Goal: Information Seeking & Learning: Learn about a topic

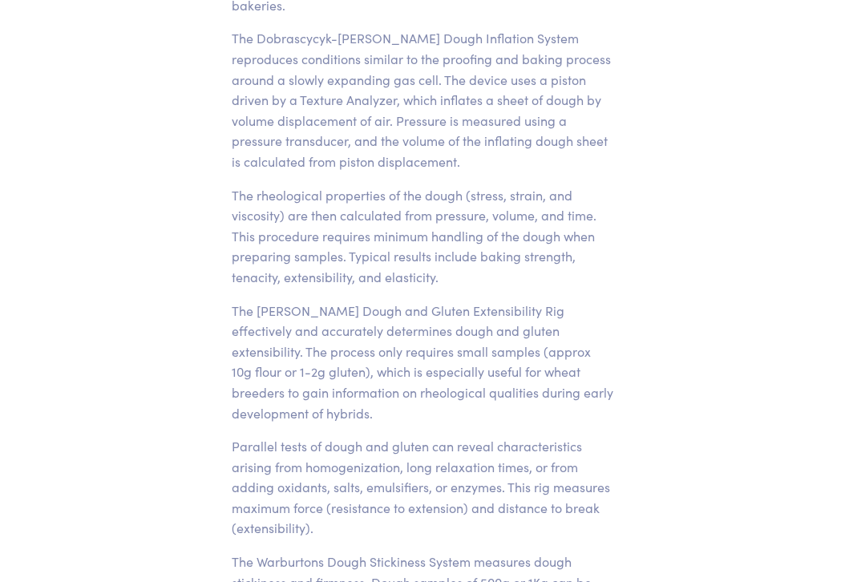
scroll to position [1247, 0]
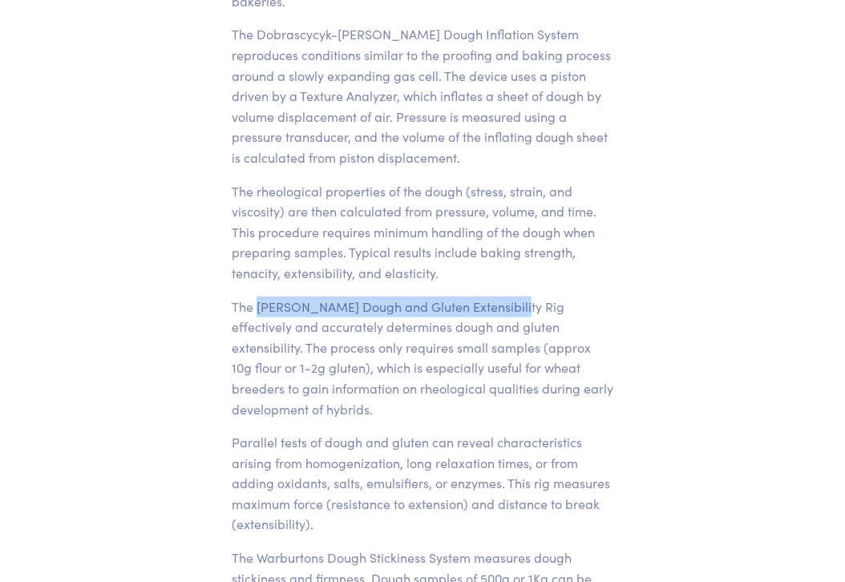
drag, startPoint x: 257, startPoint y: 303, endPoint x: 500, endPoint y: 293, distance: 243.2
copy p "Kieffer Dough and Gluten Extensibility Rig"
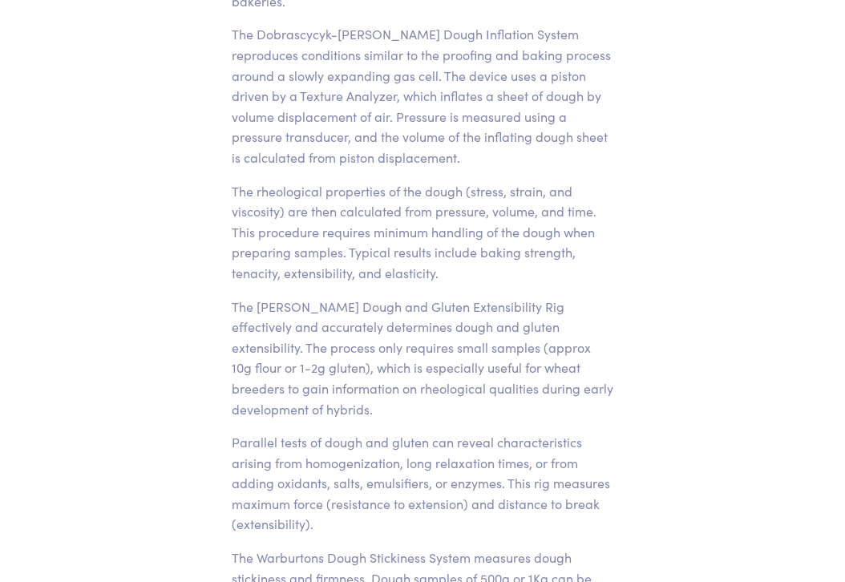
click at [380, 406] on p "The Kieffer Dough and Gluten Extensibility Rig effectively and accurately deter…" at bounding box center [423, 358] width 382 height 123
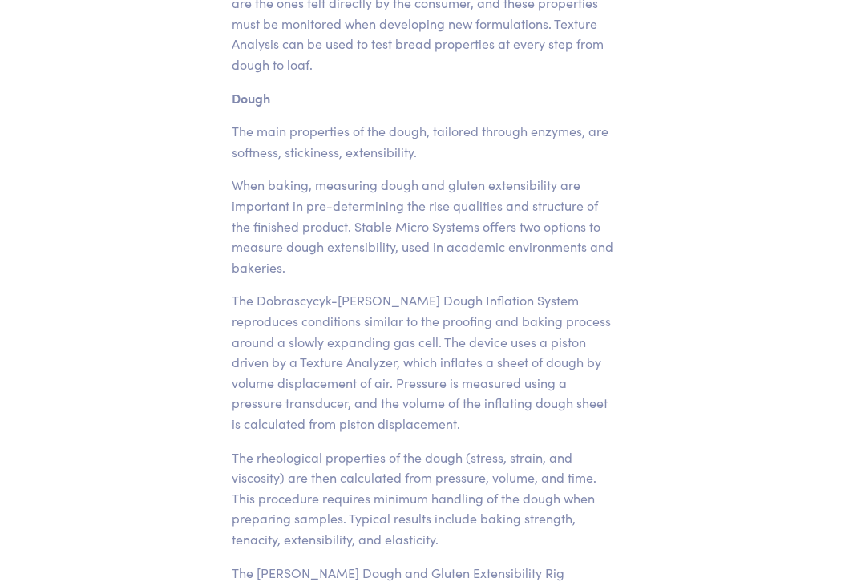
scroll to position [980, 0]
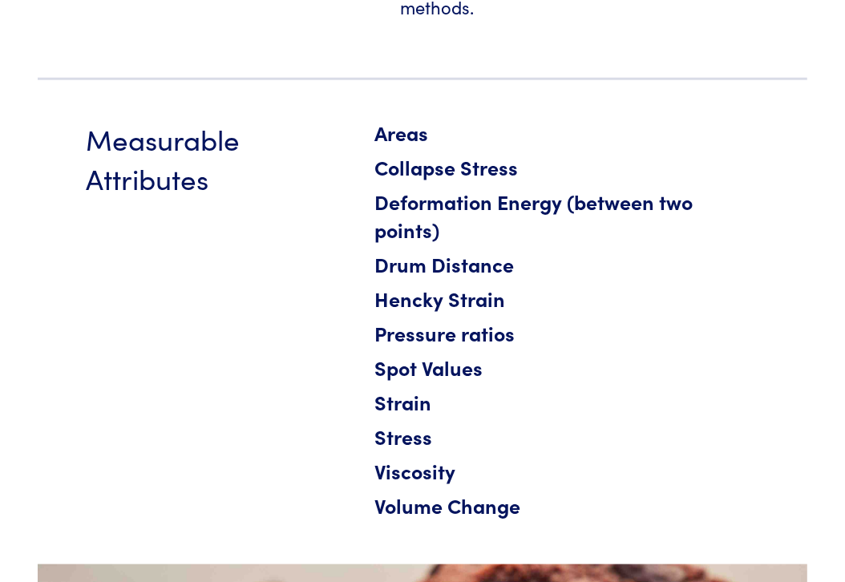
scroll to position [891, 0]
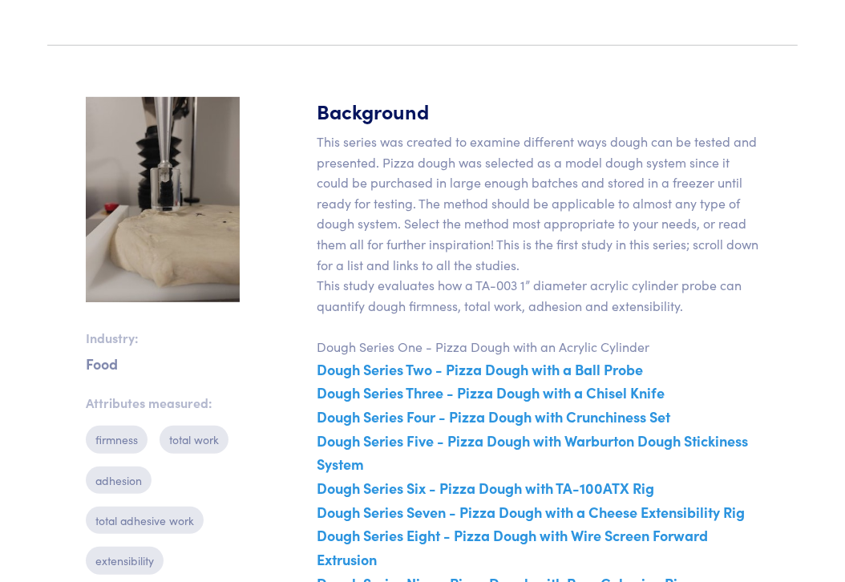
scroll to position [534, 0]
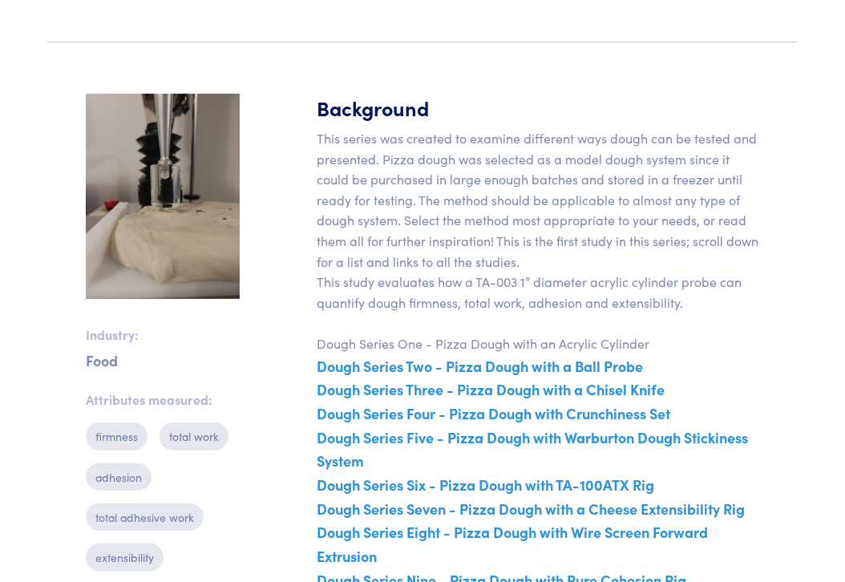
click at [599, 269] on p "This series was created to examine different ways dough can be tested and prese…" at bounding box center [538, 371] width 443 height 487
click at [262, 265] on section "Industry: Food Attributes measured: firmness total work adhesion total adhesive…" at bounding box center [423, 361] width 770 height 612
click at [254, 274] on section "Industry: Food Attributes measured: firmness total work adhesion total adhesive…" at bounding box center [423, 361] width 770 height 612
click at [477, 218] on p "This series was created to examine different ways dough can be tested and prese…" at bounding box center [538, 371] width 443 height 487
click at [762, 281] on div "Background This series was created to examine different ways dough can be teste…" at bounding box center [538, 361] width 462 height 535
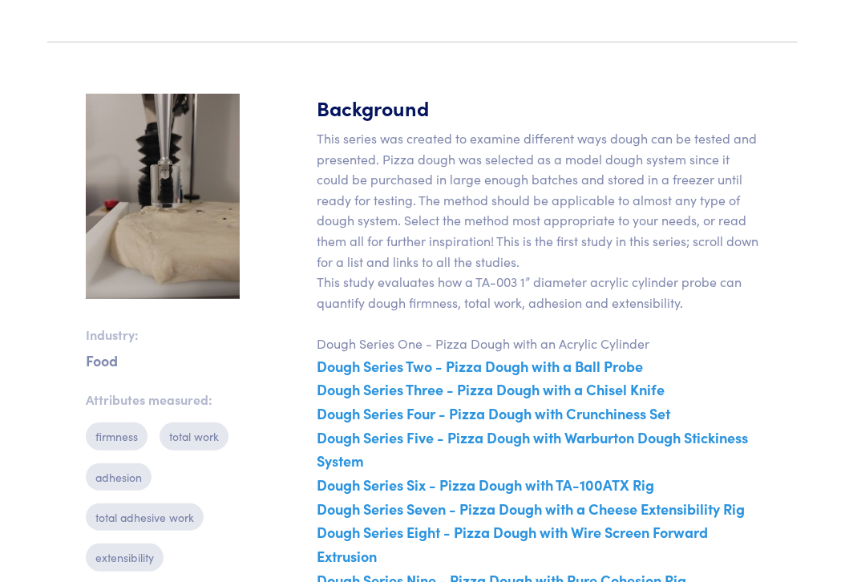
click at [419, 366] on link "Dough Series Two - Pizza Dough with a Ball Probe" at bounding box center [480, 366] width 326 height 20
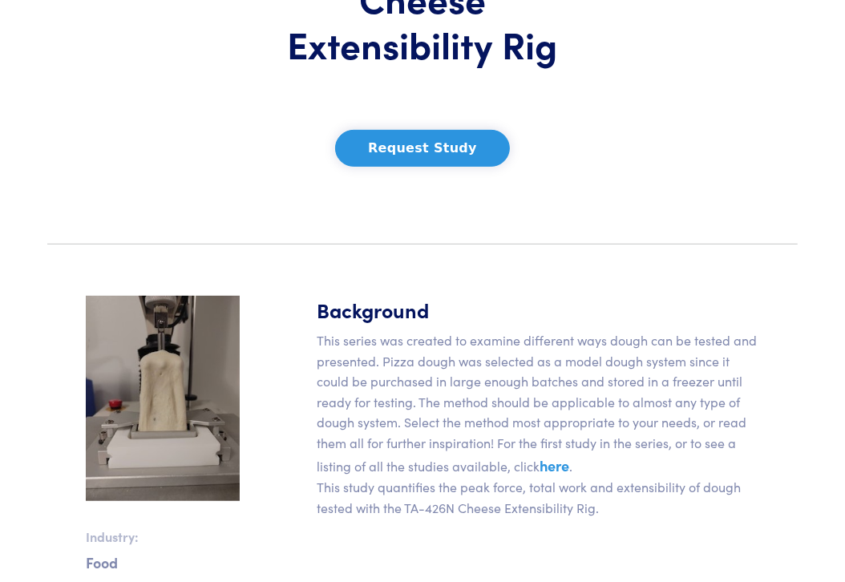
scroll to position [445, 0]
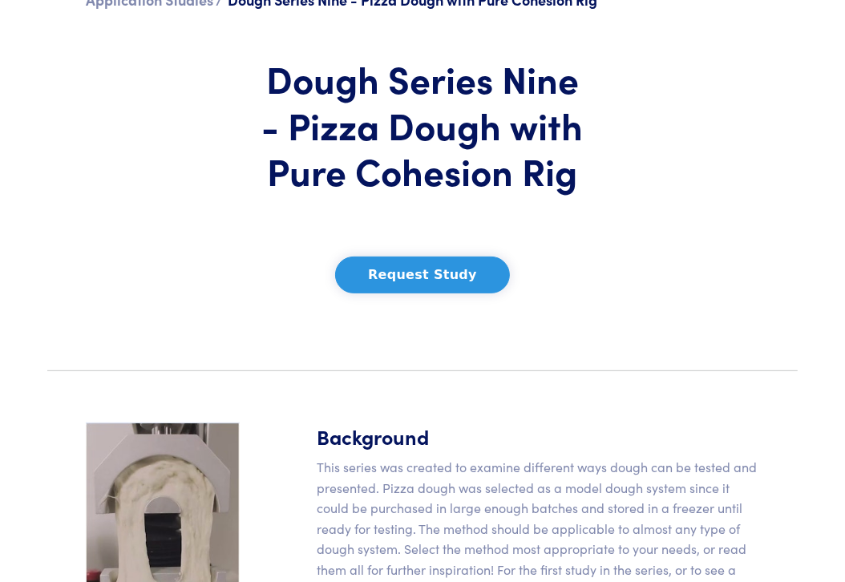
scroll to position [534, 0]
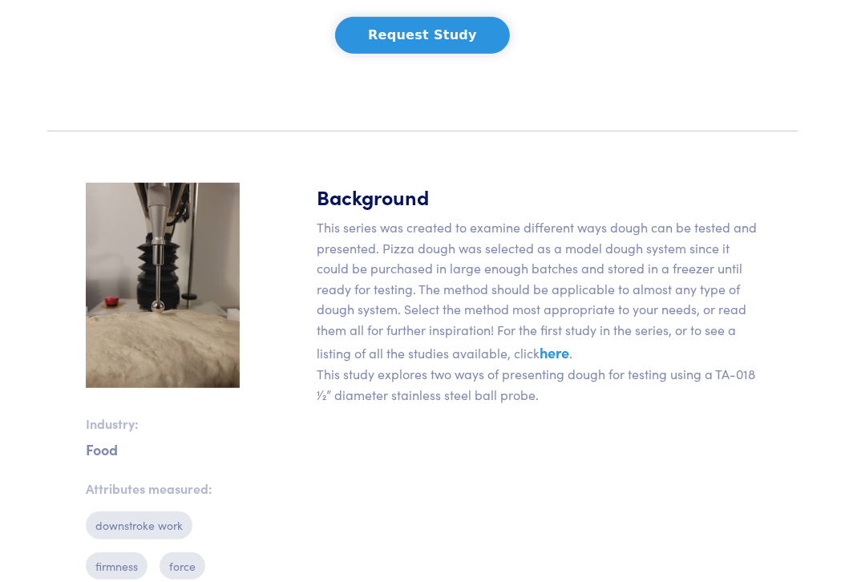
scroll to position [475, 0]
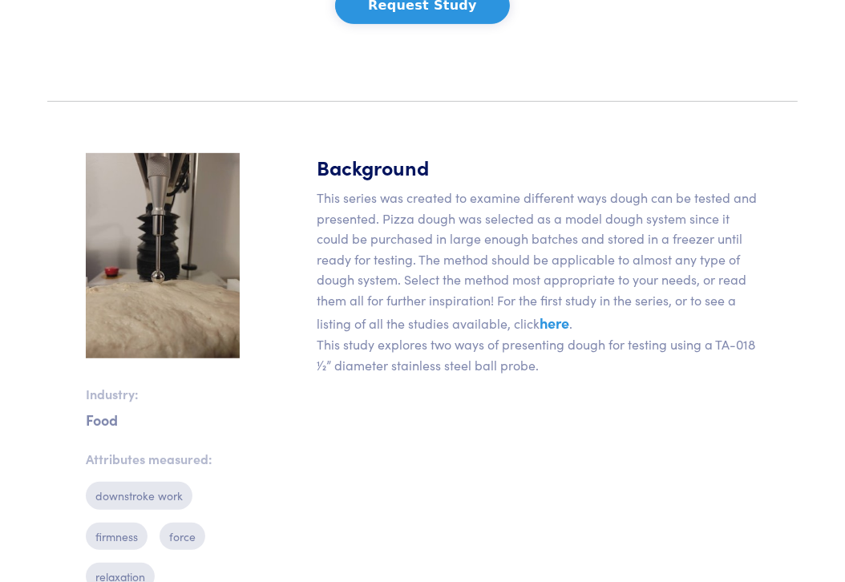
click at [556, 322] on link "here" at bounding box center [555, 323] width 30 height 20
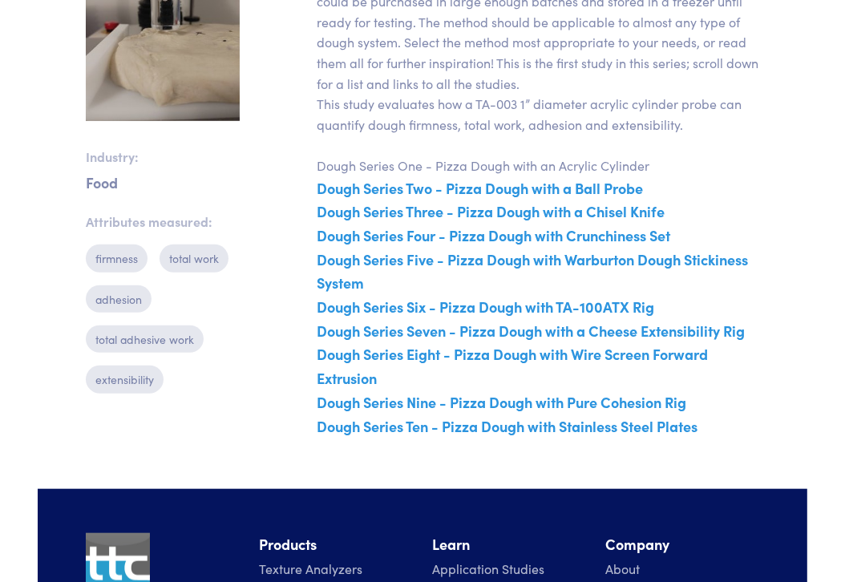
scroll to position [743, 0]
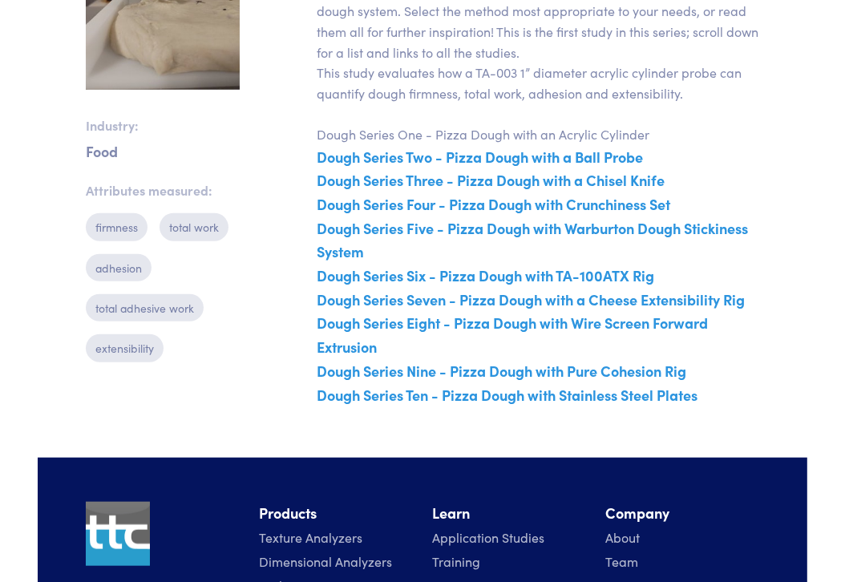
click at [593, 393] on link "Dough Series Ten - Pizza Dough with Stainless Steel Plates" at bounding box center [507, 395] width 381 height 20
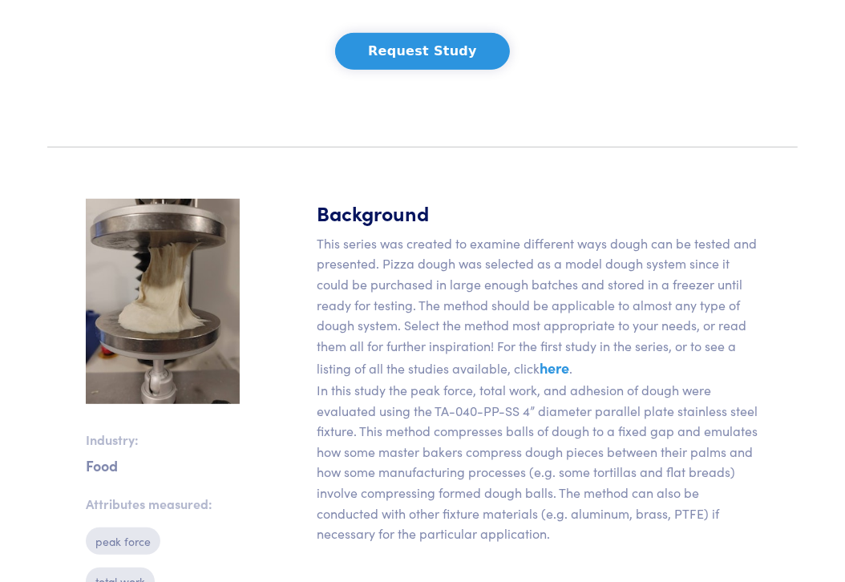
scroll to position [475, 0]
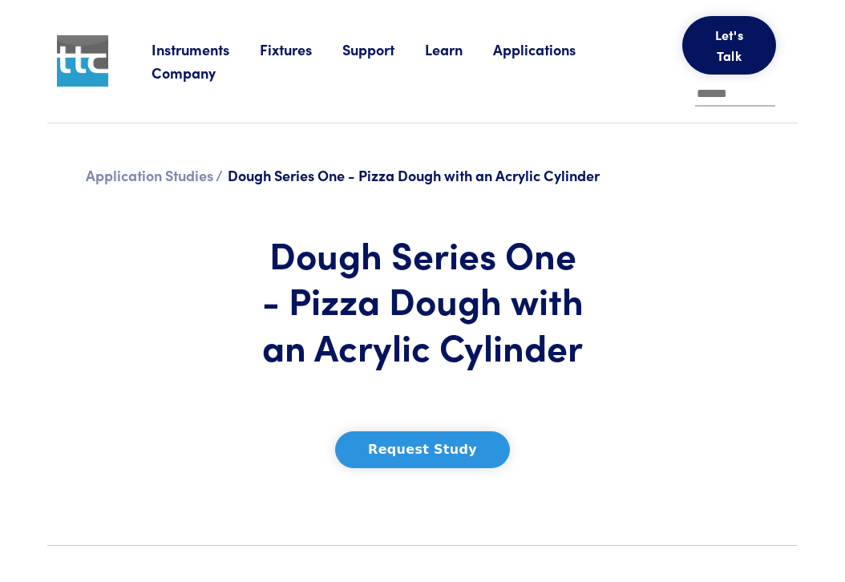
scroll to position [718, 0]
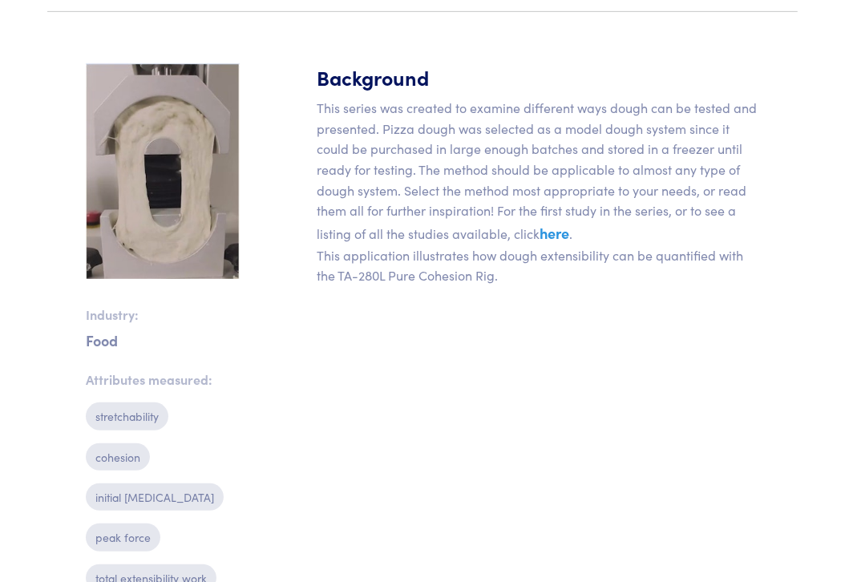
scroll to position [564, 0]
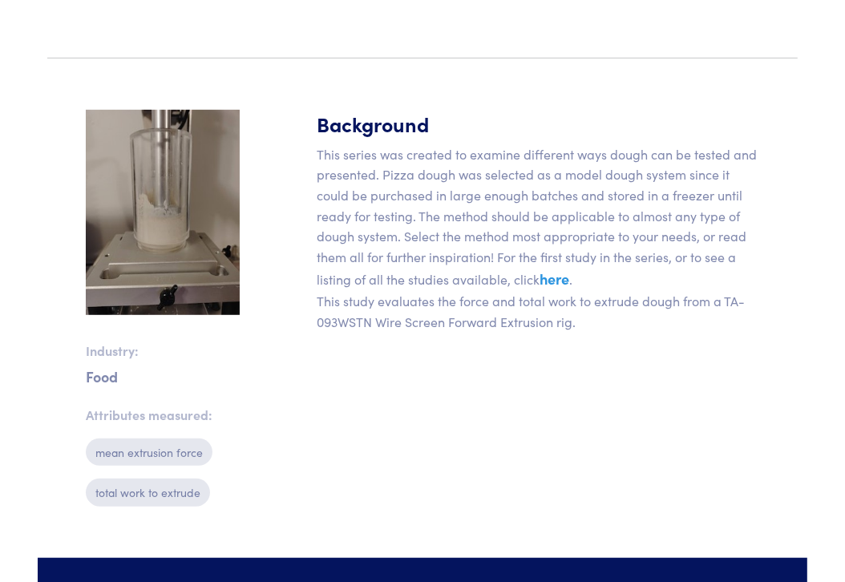
scroll to position [534, 0]
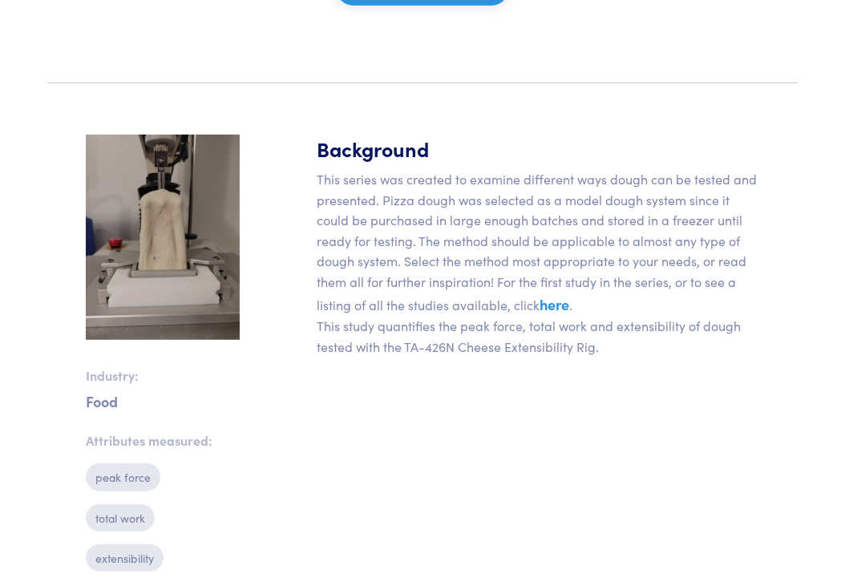
scroll to position [564, 0]
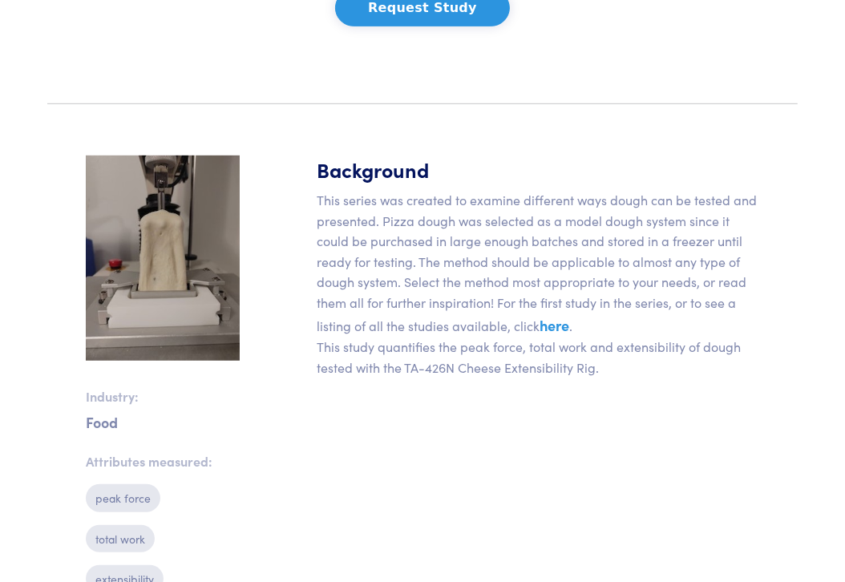
click at [803, 148] on section "Industry: Food Attributes measured: peak force total work extensibility Backgro…" at bounding box center [423, 380] width 770 height 527
drag, startPoint x: 406, startPoint y: 362, endPoint x: 600, endPoint y: 362, distance: 194.0
click at [600, 362] on p "This series was created to examine different ways dough can be tested and prese…" at bounding box center [538, 284] width 443 height 188
copy p "TA-426N Cheese Extensibility Rig."
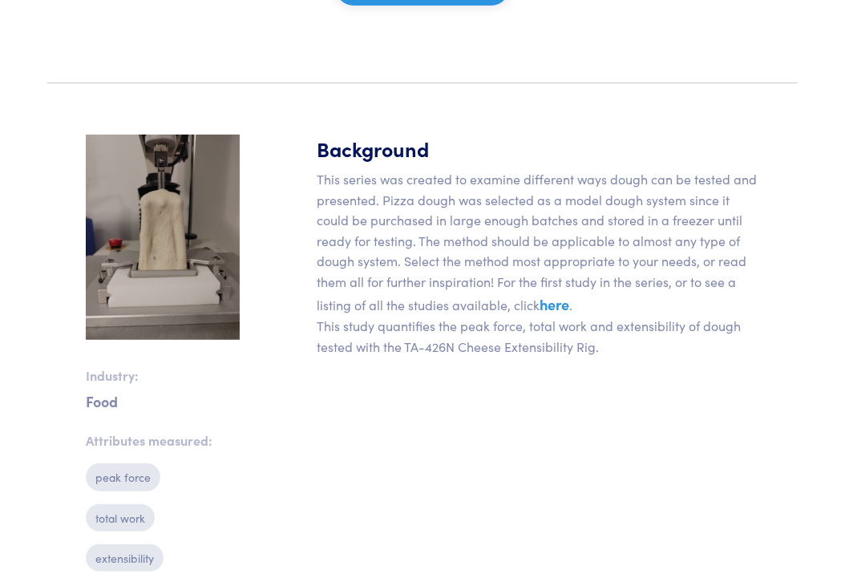
scroll to position [386, 0]
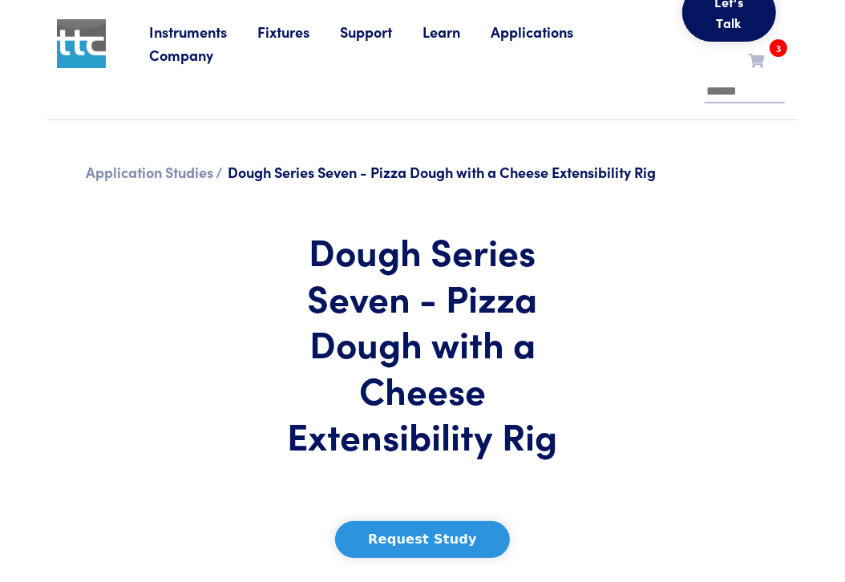
scroll to position [30, 0]
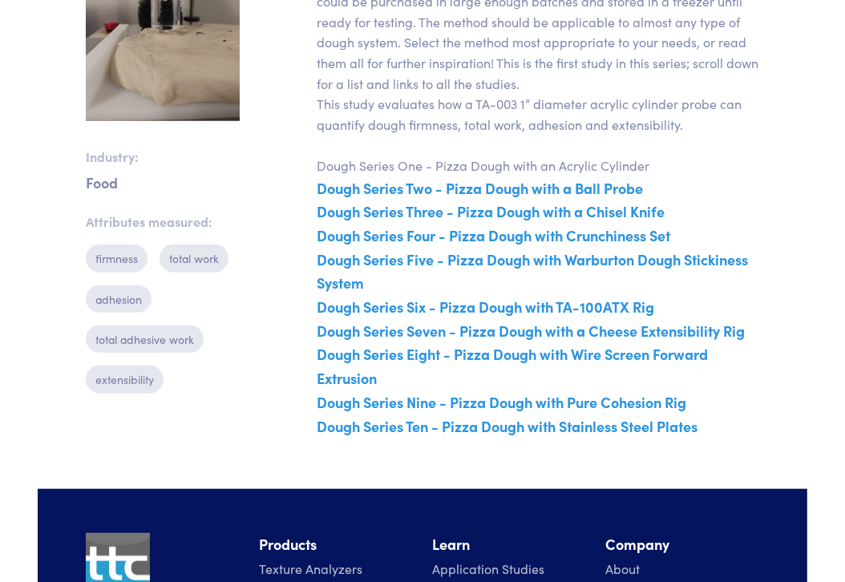
scroll to position [743, 0]
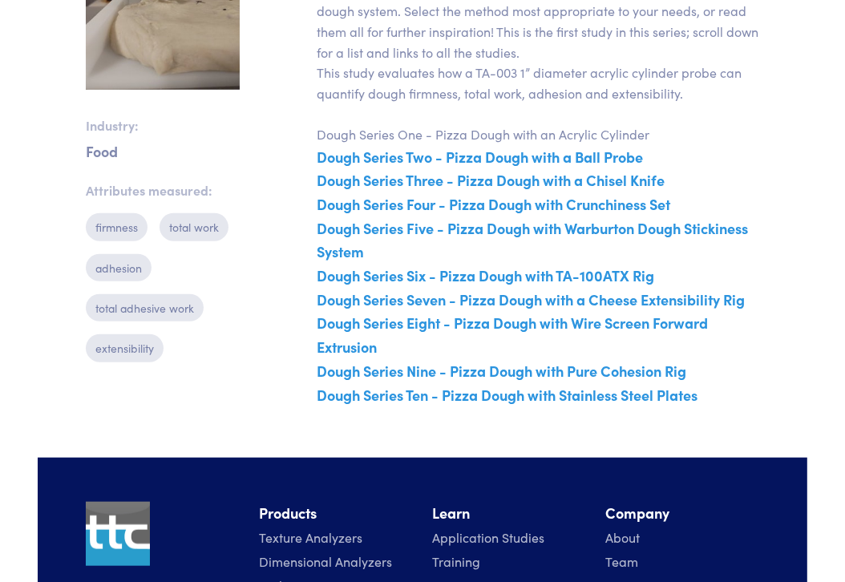
click at [585, 273] on link "Dough Series Six - Pizza Dough with TA-100ATX Rig" at bounding box center [486, 275] width 338 height 20
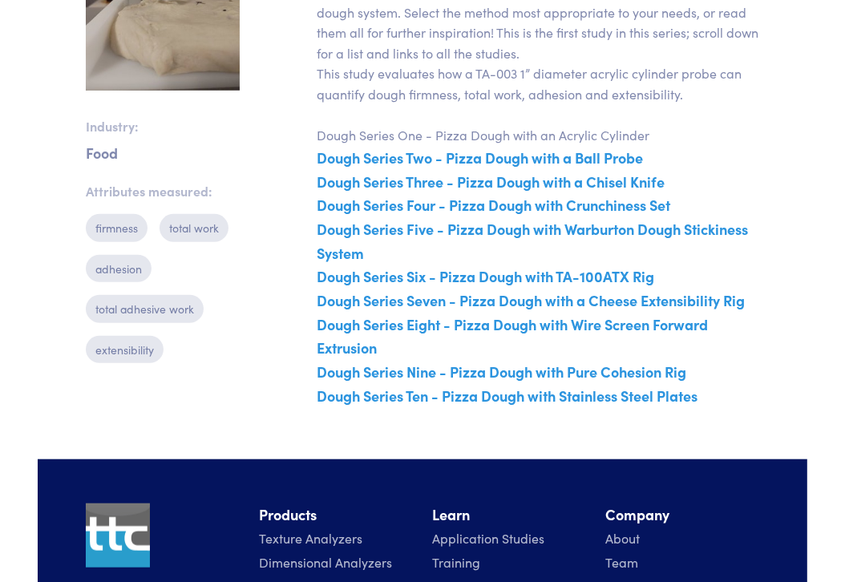
scroll to position [712, 0]
click at [623, 231] on link "Dough Series Five - Pizza Dough with Warburton Dough Stickiness System" at bounding box center [532, 241] width 431 height 44
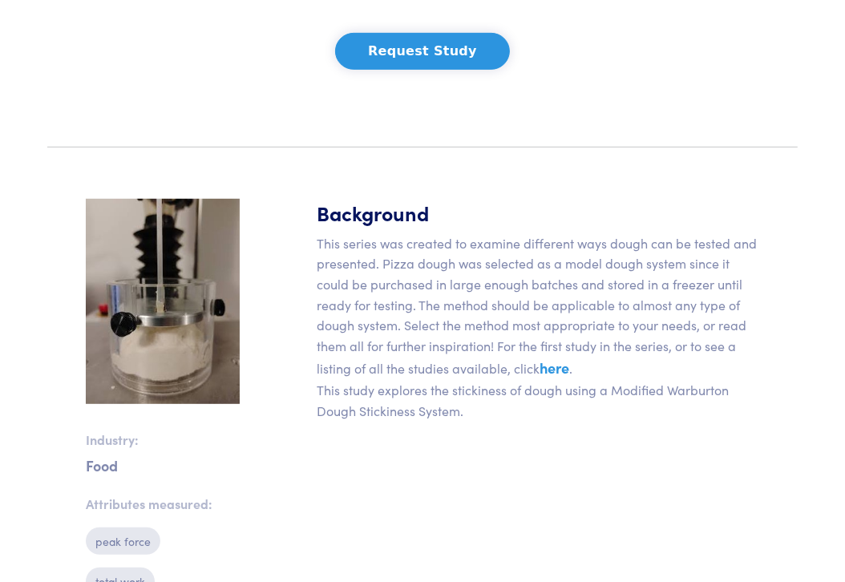
scroll to position [475, 0]
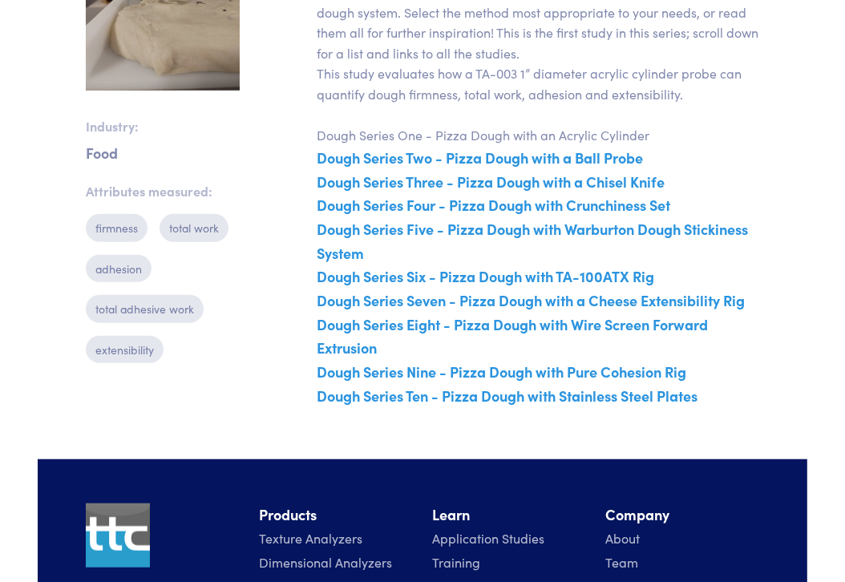
scroll to position [712, 0]
click at [594, 204] on link "Dough Series Four - Pizza Dough with Crunchiness Set" at bounding box center [494, 205] width 354 height 20
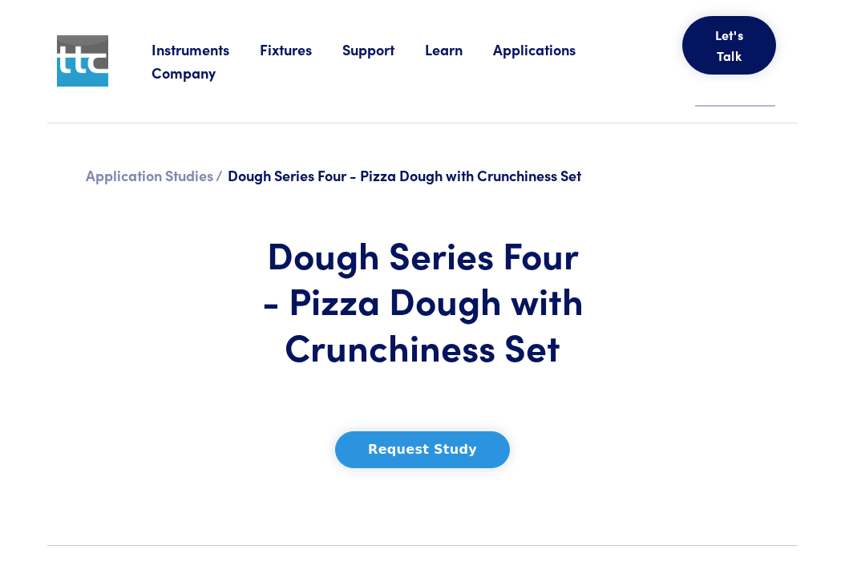
scroll to position [445, 0]
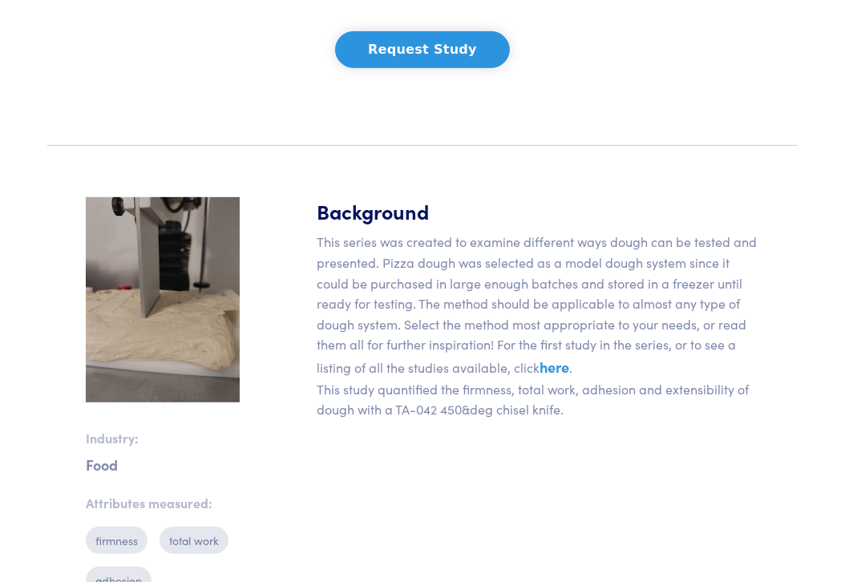
scroll to position [549, 0]
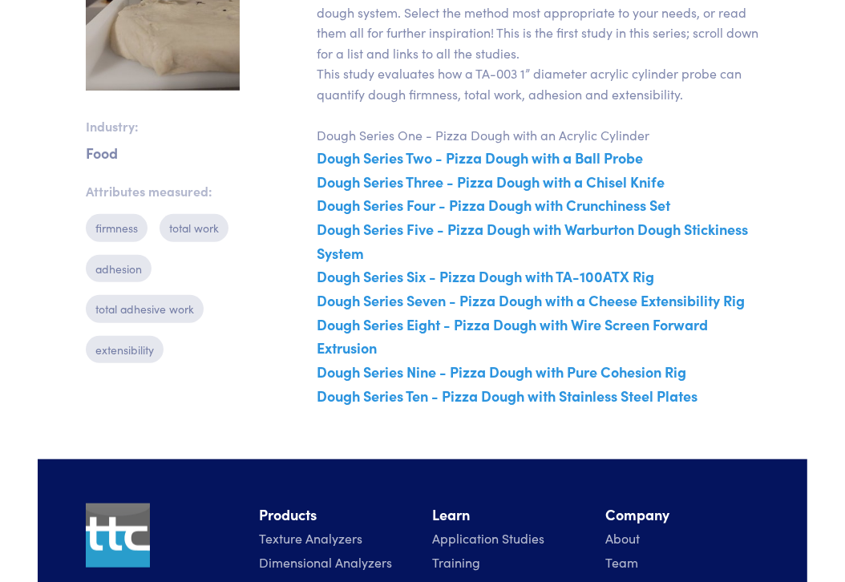
scroll to position [712, 0]
click at [607, 160] on link "Dough Series Two - Pizza Dough with a Ball Probe" at bounding box center [480, 158] width 326 height 20
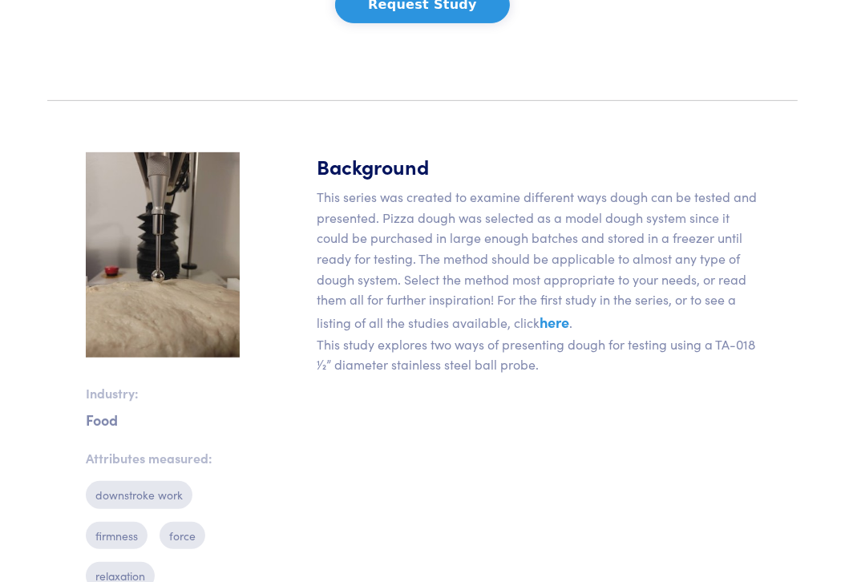
scroll to position [475, 0]
click at [775, 277] on section "Industry: Food Attributes measured: downstroke work firmness force relaxation a…" at bounding box center [423, 439] width 770 height 649
click at [794, 290] on section "Industry: Food Attributes measured: downstroke work firmness force relaxation a…" at bounding box center [423, 439] width 770 height 649
drag, startPoint x: 426, startPoint y: 444, endPoint x: 244, endPoint y: 354, distance: 203.3
click at [426, 443] on div "Background This series was created to examine different ways dough can be teste…" at bounding box center [538, 439] width 462 height 572
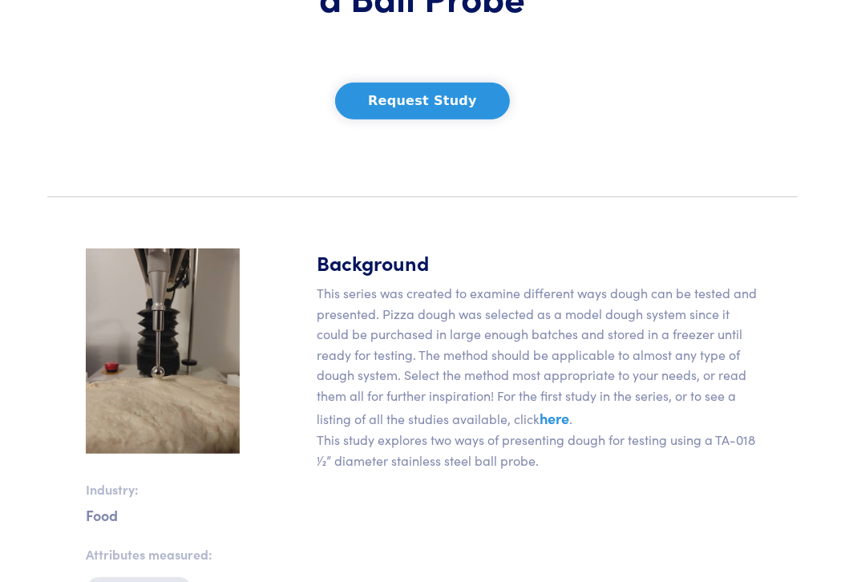
scroll to position [712, 0]
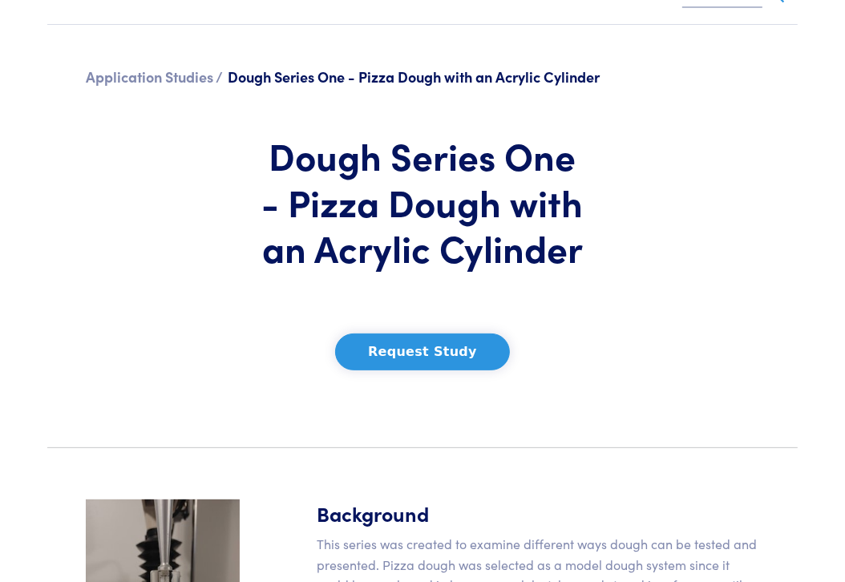
scroll to position [119, 0]
